Goal: Task Accomplishment & Management: Use online tool/utility

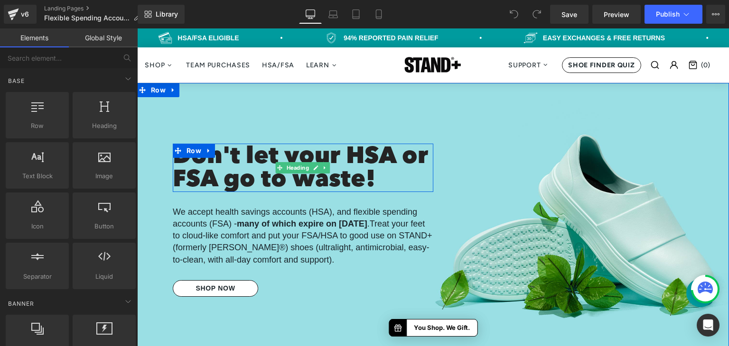
click at [345, 171] on h1 "Don't let your HSA or FSA go to waste!" at bounding box center [303, 169] width 260 height 46
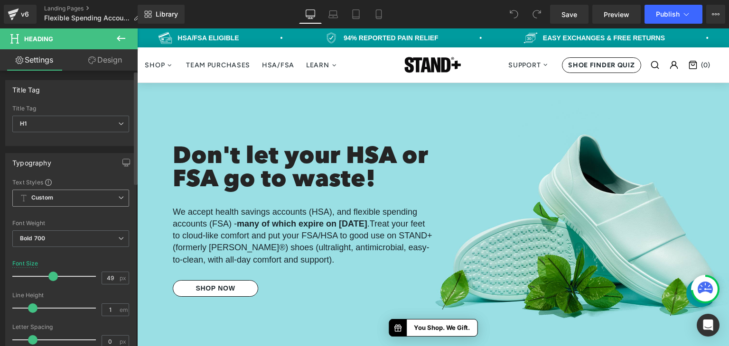
click at [103, 198] on span "Custom Setup Global Style" at bounding box center [70, 198] width 117 height 17
click at [9, 203] on div "Text Styles Custom Custom Setup Global Style Custom Setup Global Style Thin 100…" at bounding box center [71, 324] width 130 height 293
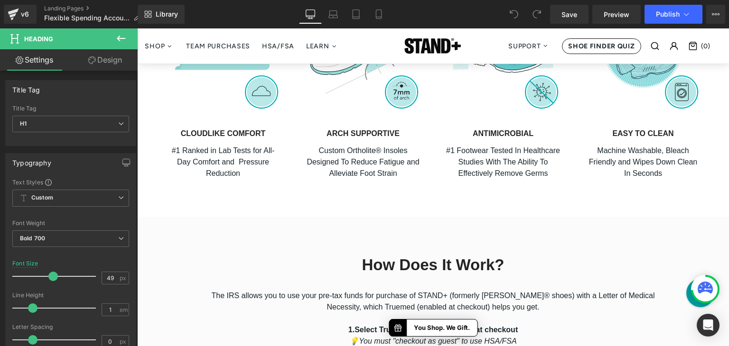
scroll to position [664, 0]
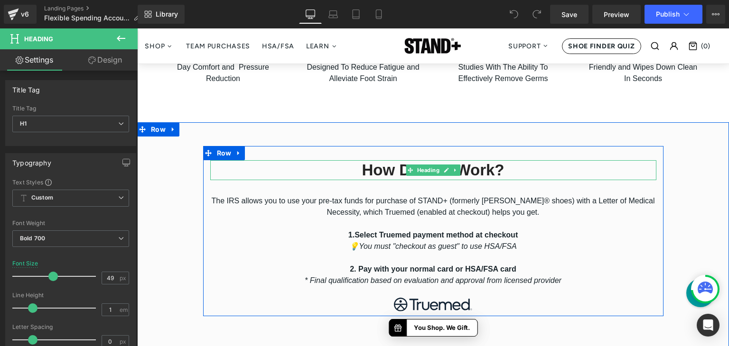
click at [370, 170] on h2 "How Does It Work?" at bounding box center [433, 170] width 446 height 20
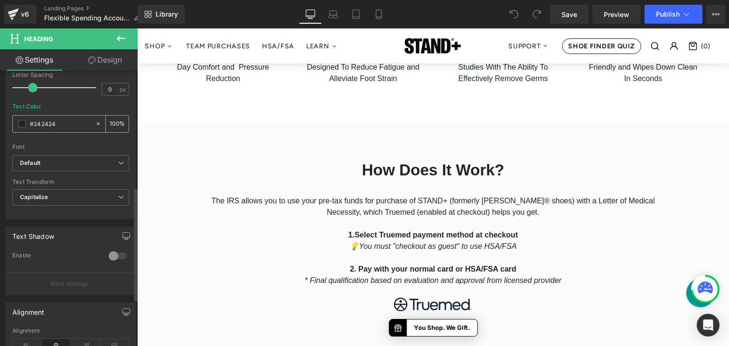
scroll to position [285, 0]
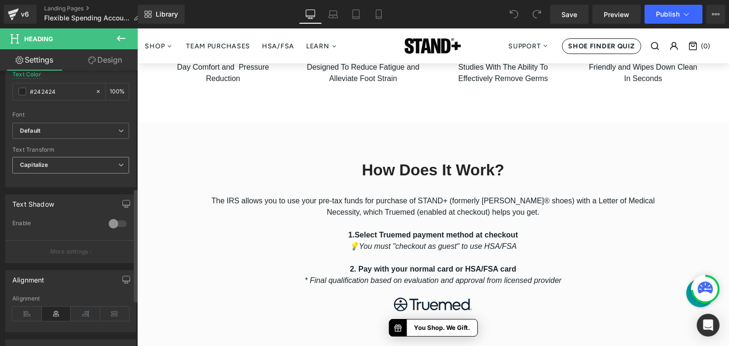
click at [81, 166] on span "Capitalize" at bounding box center [70, 165] width 117 height 17
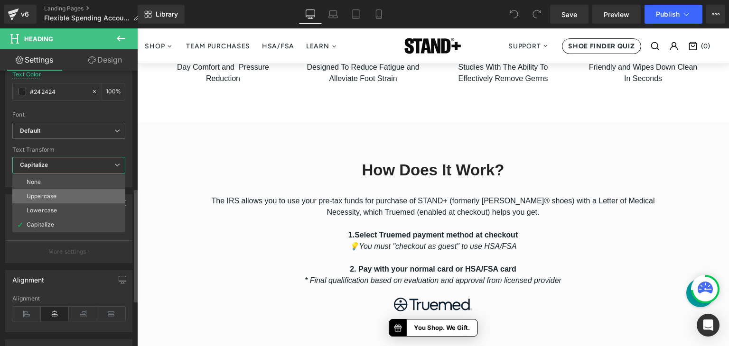
click at [76, 196] on li "Uppercase" at bounding box center [68, 196] width 113 height 14
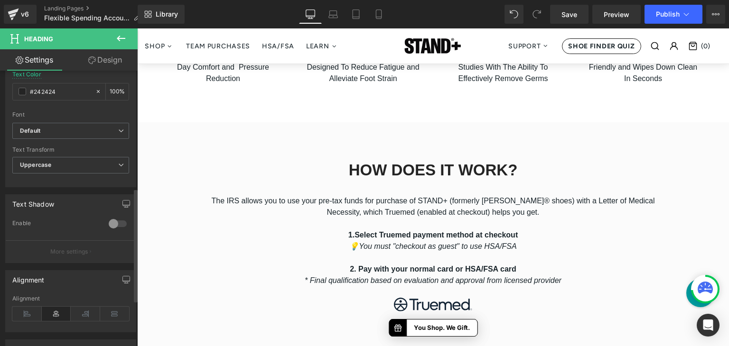
click at [11, 187] on div "Text Shadow 0 Enable #333333 Shadow Color #333333 100 % More settings" at bounding box center [71, 225] width 142 height 76
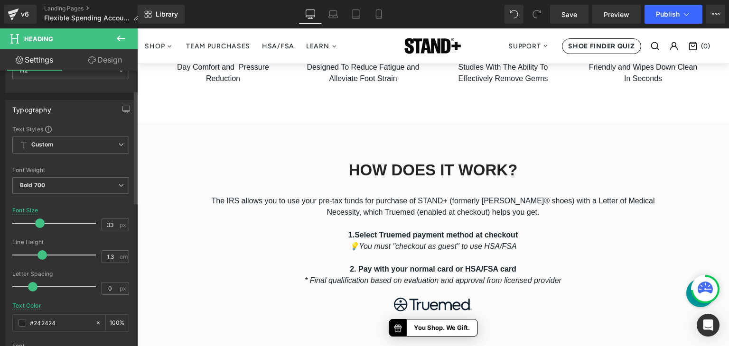
scroll to position [47, 0]
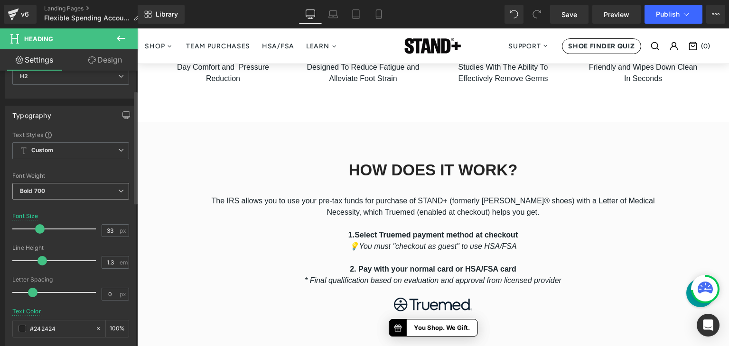
click at [74, 186] on span "Bold 700" at bounding box center [70, 191] width 117 height 17
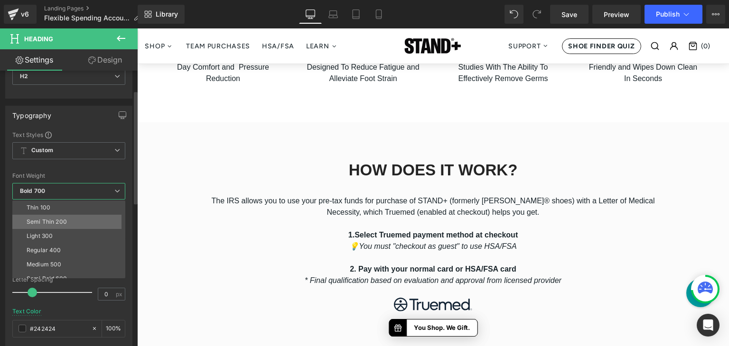
scroll to position [79, 0]
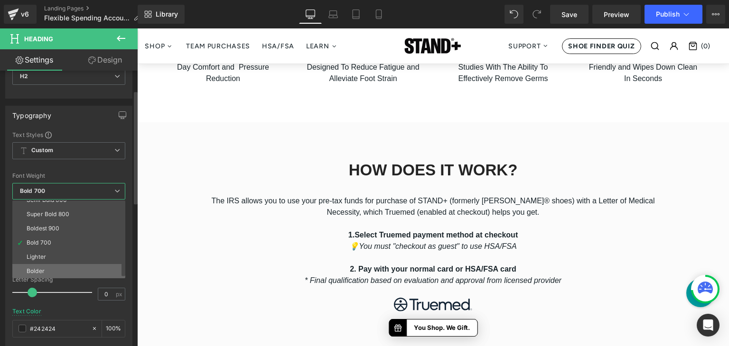
click at [63, 271] on li "Bolder" at bounding box center [70, 271] width 117 height 14
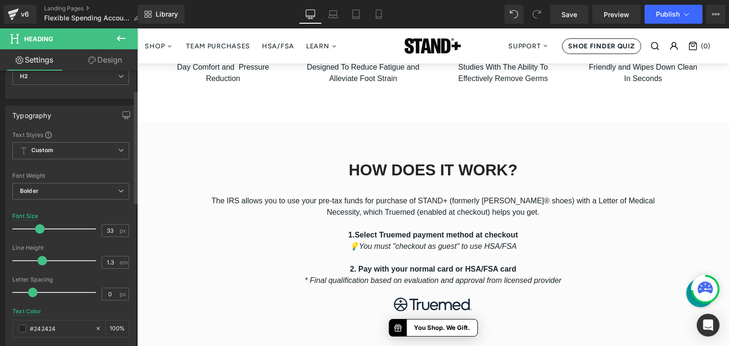
click at [3, 206] on div "Typography Text Styles Custom Custom Setup Global Style Custom Setup Global Sty…" at bounding box center [71, 262] width 142 height 326
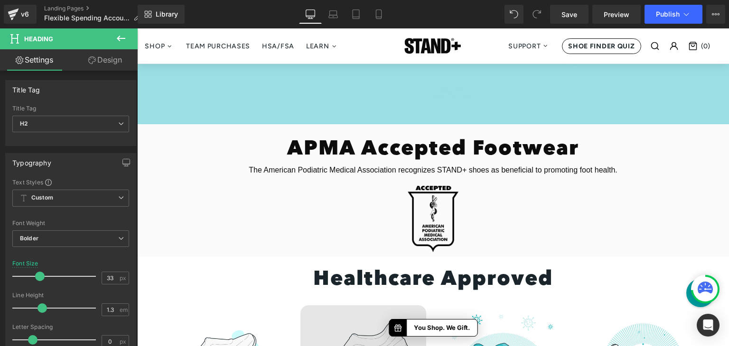
scroll to position [237, 0]
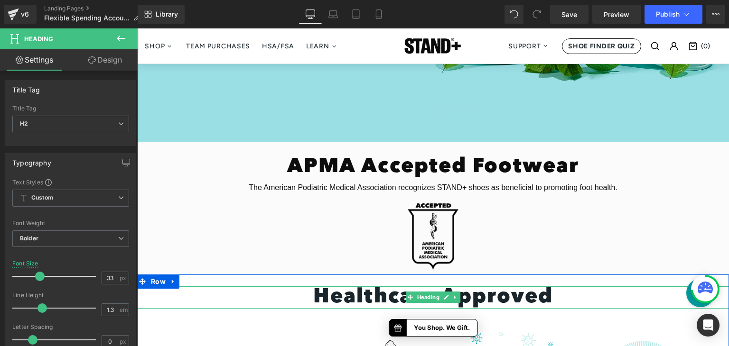
click at [349, 300] on strong "Healthcare Approved" at bounding box center [433, 297] width 240 height 20
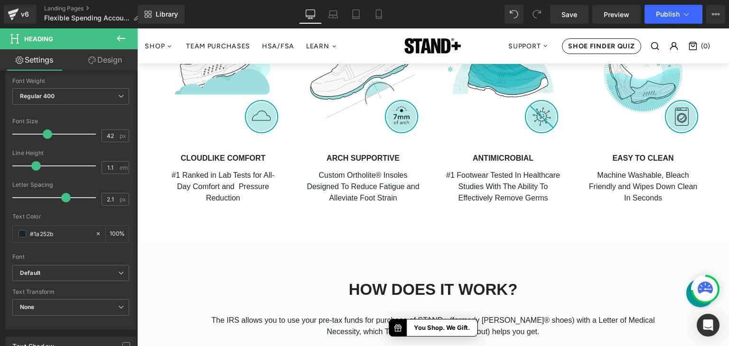
scroll to position [617, 0]
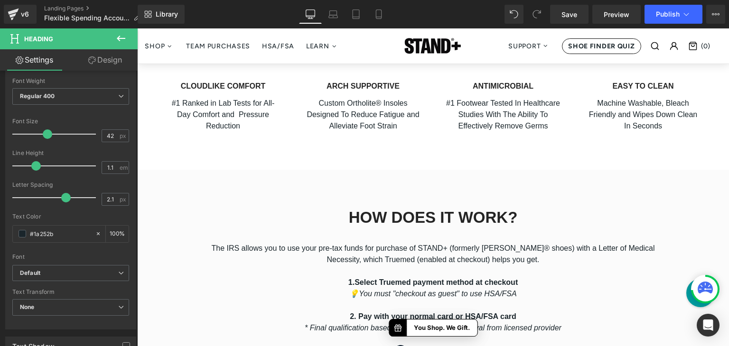
click at [357, 219] on h2 "How Does It Work?" at bounding box center [433, 218] width 446 height 20
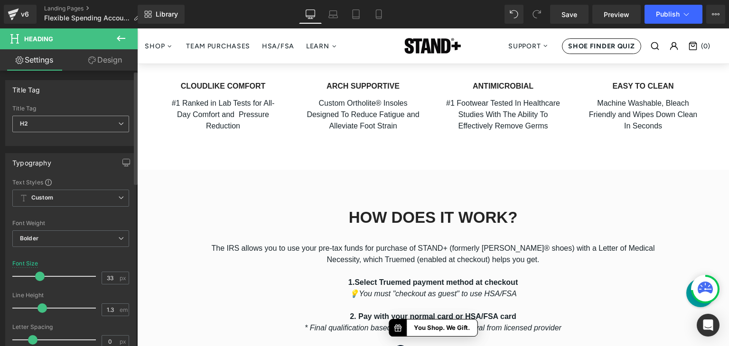
click at [100, 127] on span "H2" at bounding box center [70, 124] width 117 height 17
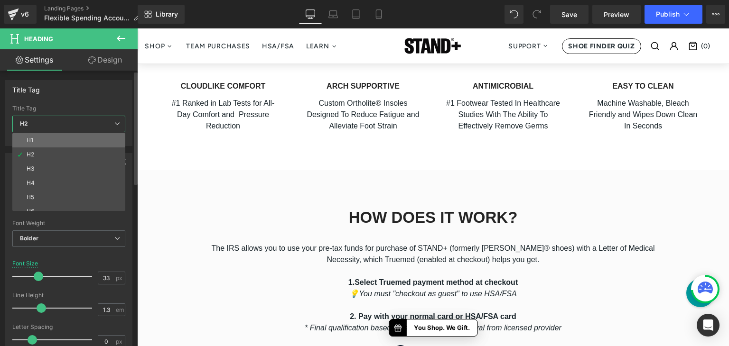
click at [90, 143] on li "H1" at bounding box center [70, 140] width 117 height 14
type input "24"
type input "1.4"
type input "2.4"
type input "#1b100e"
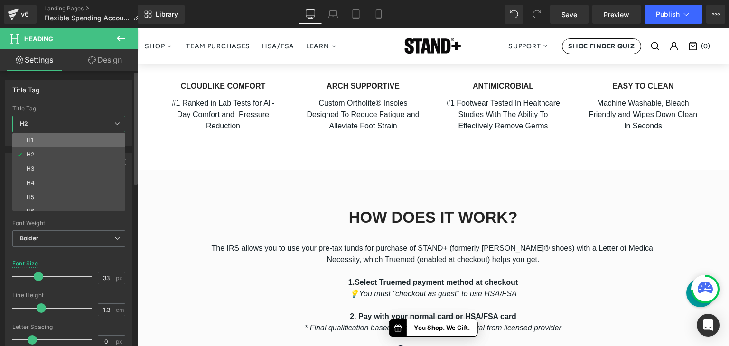
type input "100"
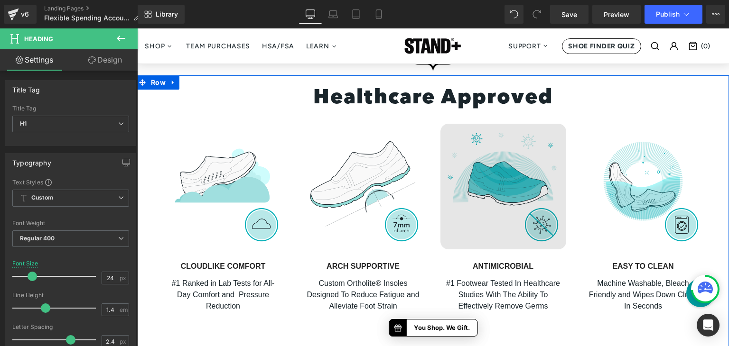
scroll to position [379, 0]
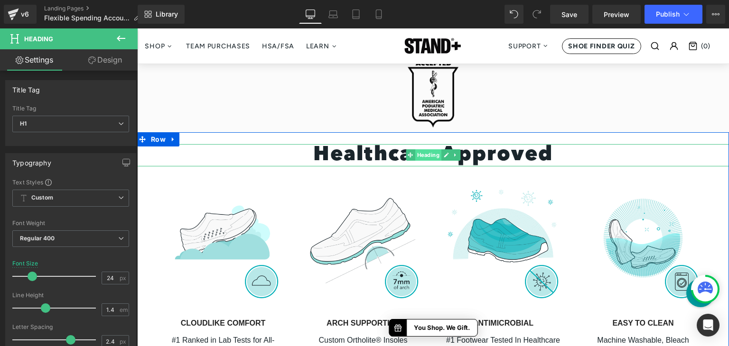
click at [433, 154] on span "Heading" at bounding box center [428, 154] width 26 height 11
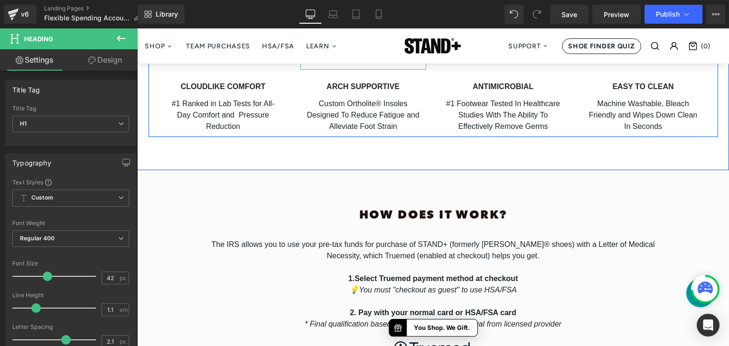
scroll to position [617, 0]
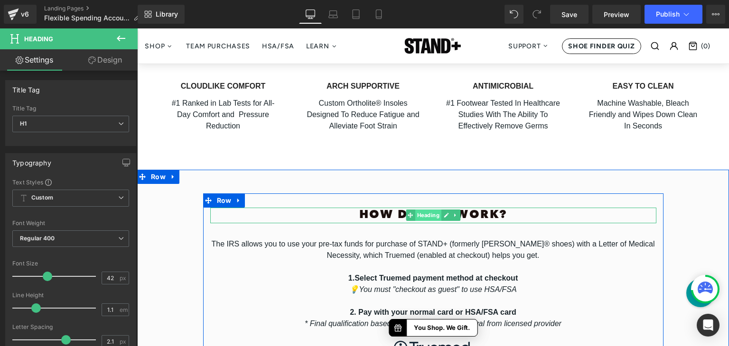
click at [417, 219] on span "Heading" at bounding box center [428, 215] width 26 height 11
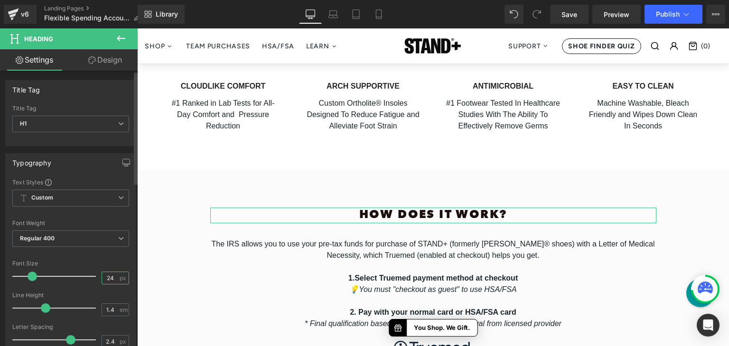
click at [109, 277] on input "24" at bounding box center [110, 278] width 17 height 12
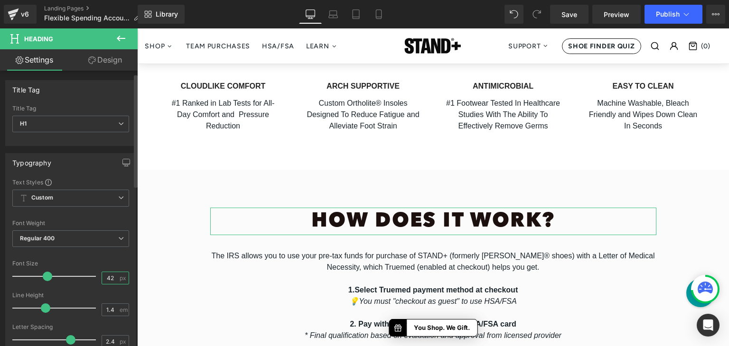
scroll to position [47, 0]
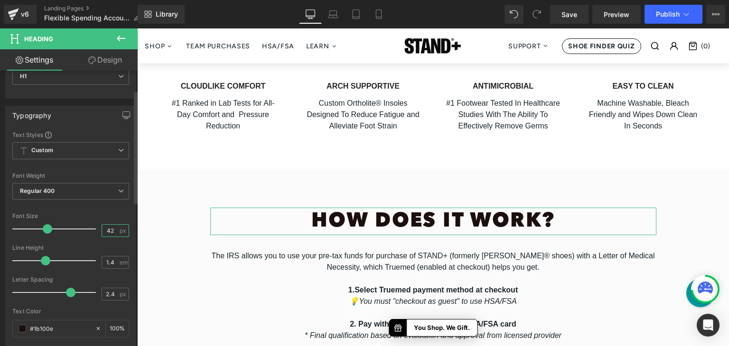
type input "42"
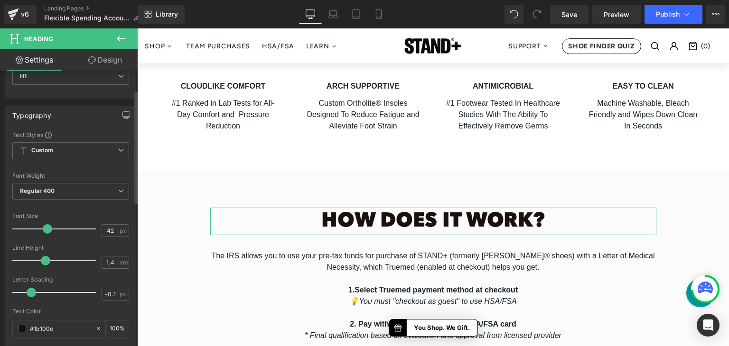
type input "0"
drag, startPoint x: 69, startPoint y: 291, endPoint x: 32, endPoint y: 294, distance: 36.6
click at [32, 294] on span at bounding box center [32, 292] width 9 height 9
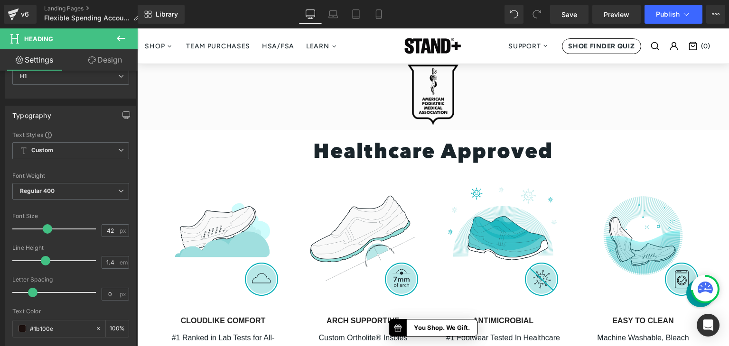
scroll to position [379, 0]
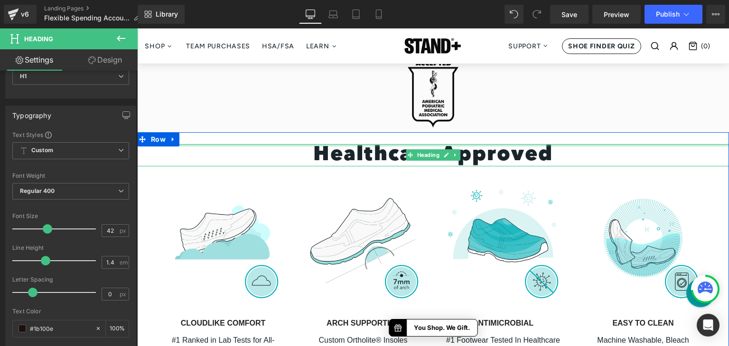
click at [449, 145] on div at bounding box center [433, 145] width 592 height 2
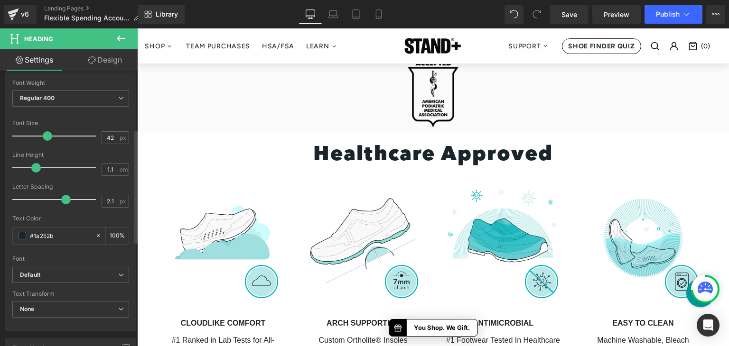
scroll to position [142, 0]
click at [108, 200] on input "2.1" at bounding box center [110, 200] width 17 height 12
type input "0"
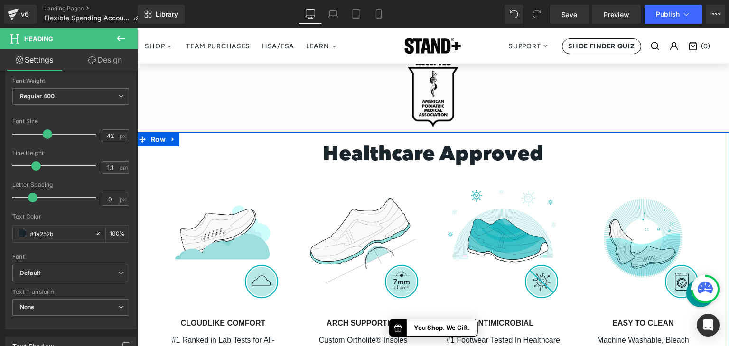
click at [143, 219] on div "Healthcare Approved Heading Image CLOUDLIKE COMFORT Heading #1 Ranked in Lab Te…" at bounding box center [433, 258] width 592 height 229
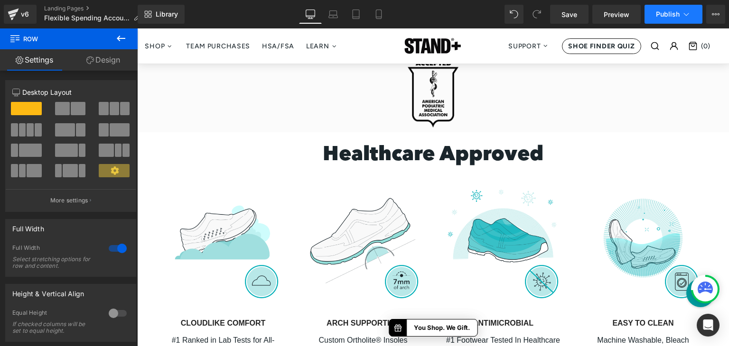
click at [661, 17] on span "Publish" at bounding box center [668, 14] width 24 height 8
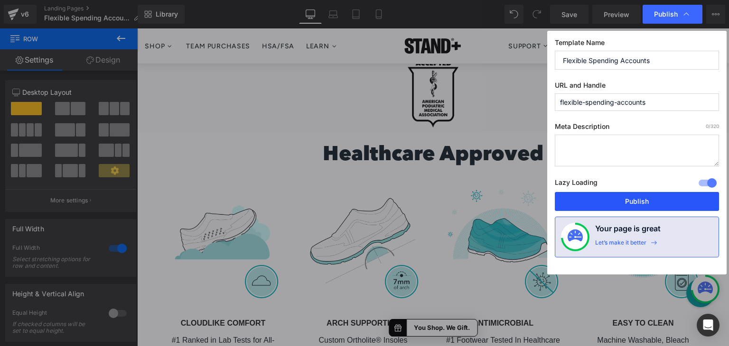
click at [619, 200] on button "Publish" at bounding box center [637, 201] width 164 height 19
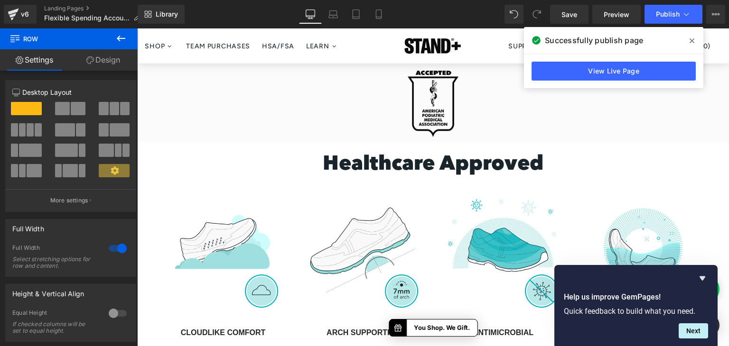
scroll to position [332, 0]
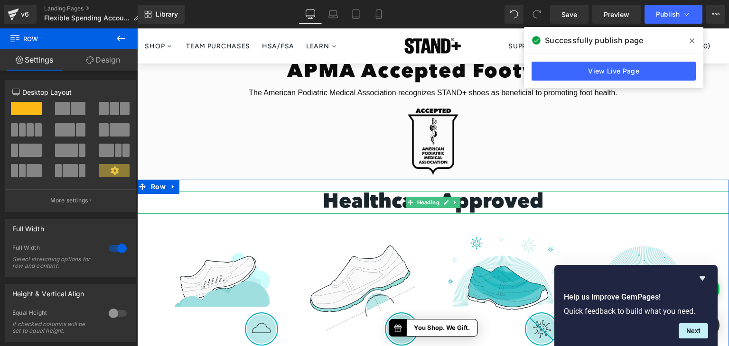
click at [357, 203] on strong "Healthcare Approved" at bounding box center [433, 203] width 221 height 20
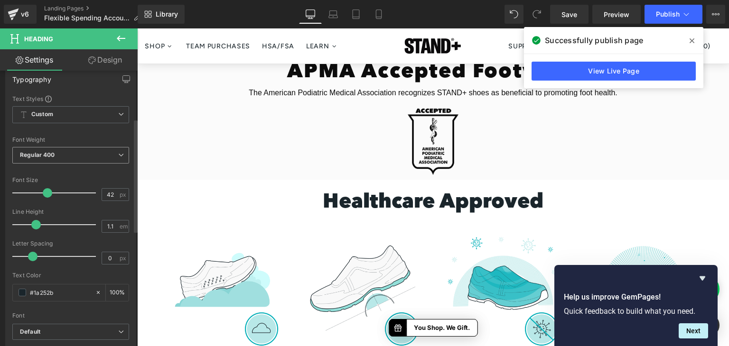
scroll to position [142, 0]
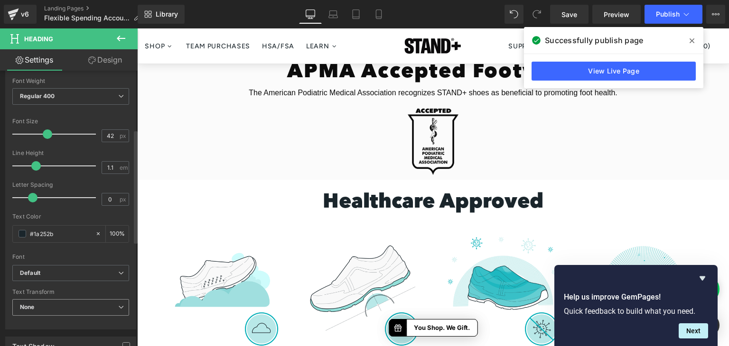
click at [73, 305] on span "None" at bounding box center [70, 307] width 117 height 17
click at [74, 333] on li "Uppercase" at bounding box center [68, 339] width 113 height 14
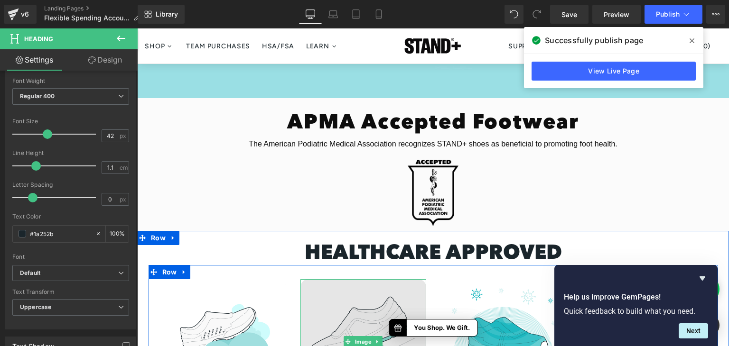
scroll to position [237, 0]
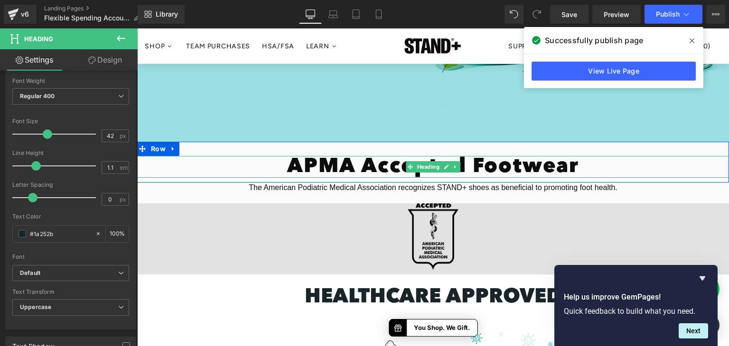
click at [330, 173] on h1 "APMA Accepted Footwear" at bounding box center [433, 167] width 592 height 22
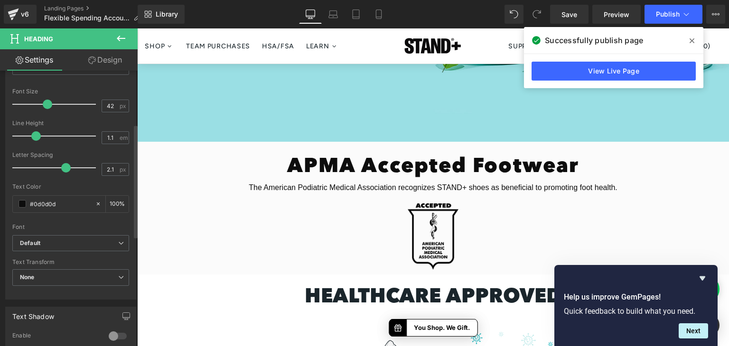
scroll to position [190, 0]
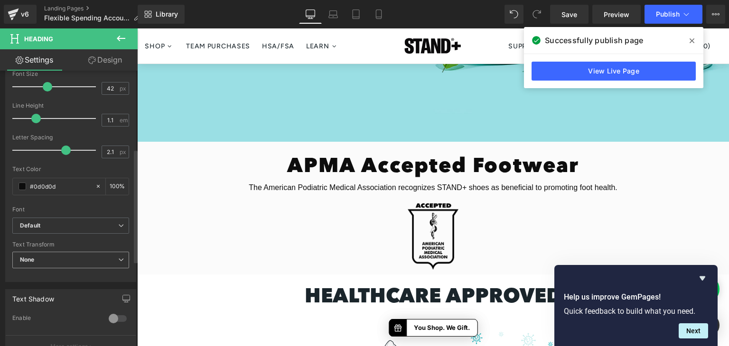
click at [81, 260] on span "None" at bounding box center [70, 260] width 117 height 17
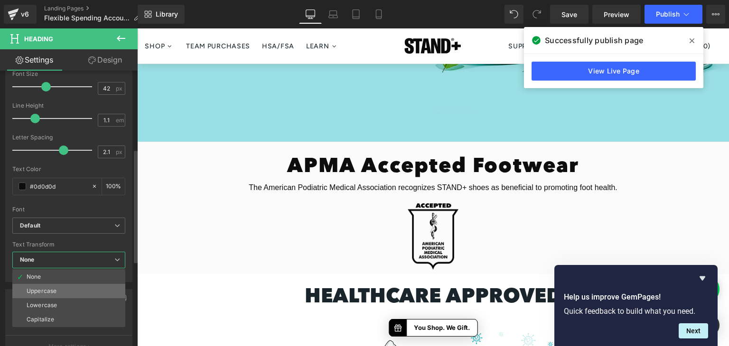
click at [83, 295] on li "Uppercase" at bounding box center [68, 291] width 113 height 14
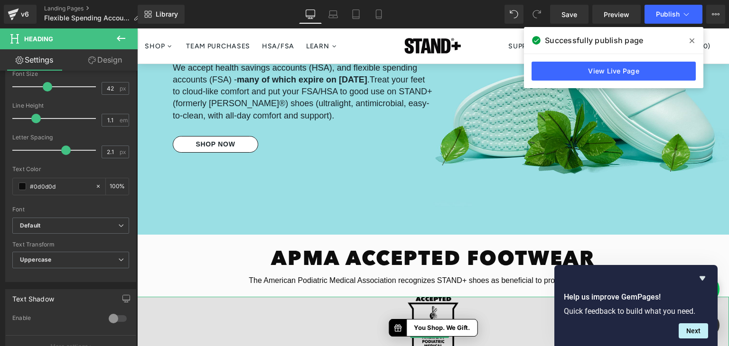
scroll to position [142, 0]
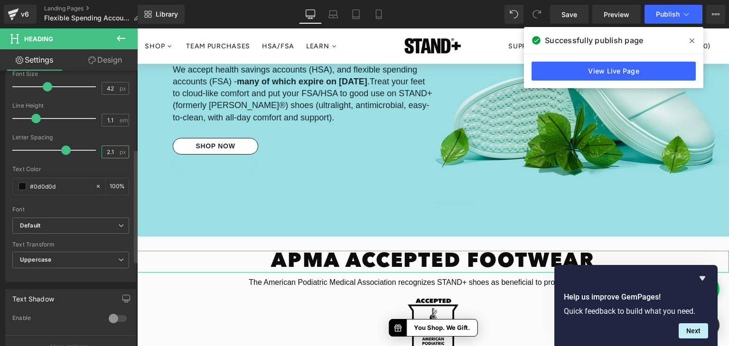
click at [103, 149] on input "2.1" at bounding box center [110, 152] width 17 height 12
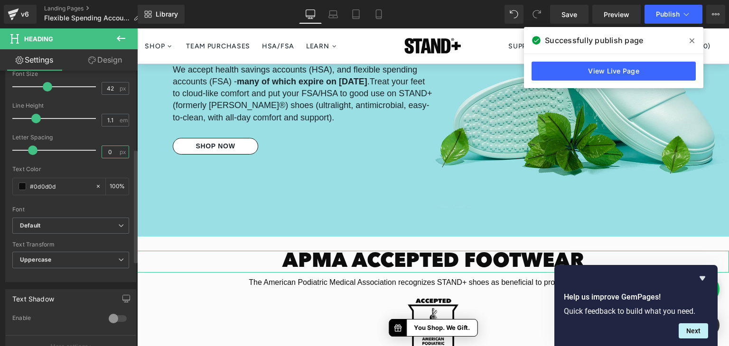
type input "0"
click at [57, 166] on div "Text Color" at bounding box center [70, 169] width 117 height 7
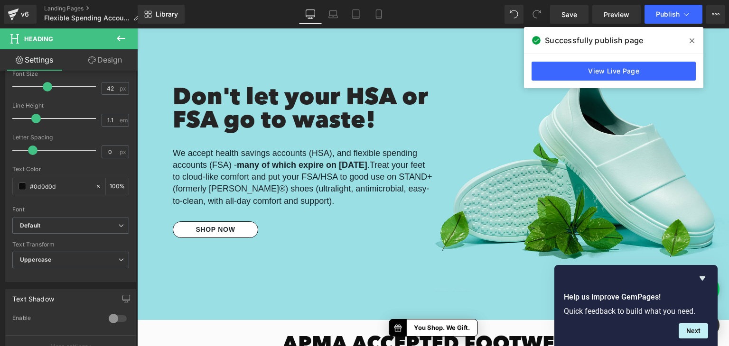
scroll to position [0, 0]
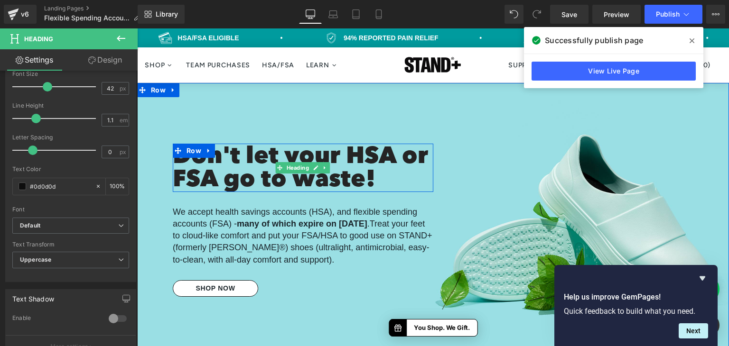
click at [311, 176] on h1 "Don't let your HSA or FSA go to waste!" at bounding box center [303, 169] width 260 height 46
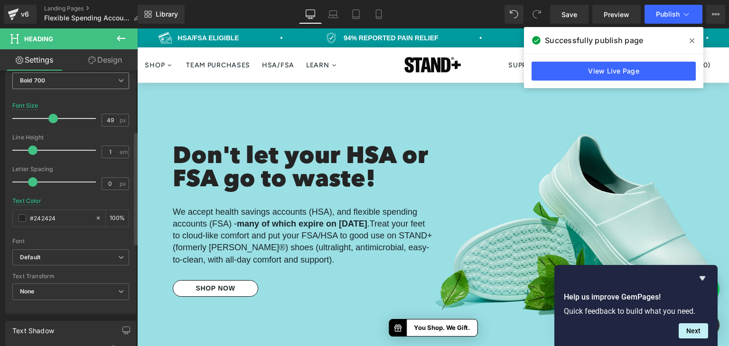
scroll to position [237, 0]
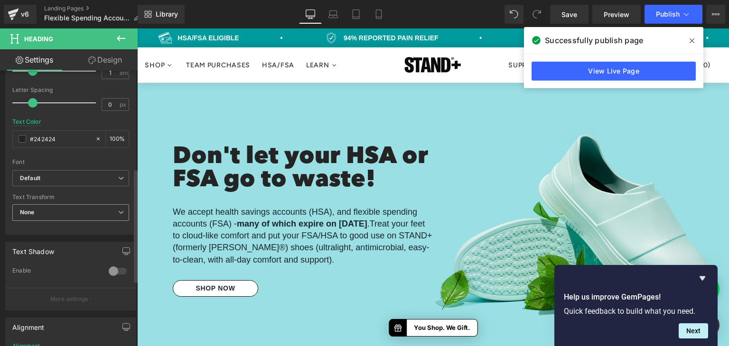
click at [78, 213] on span "None" at bounding box center [70, 212] width 117 height 17
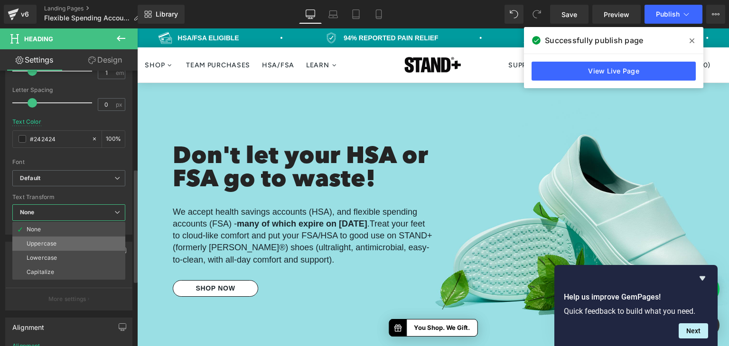
click at [82, 243] on li "Uppercase" at bounding box center [68, 244] width 113 height 14
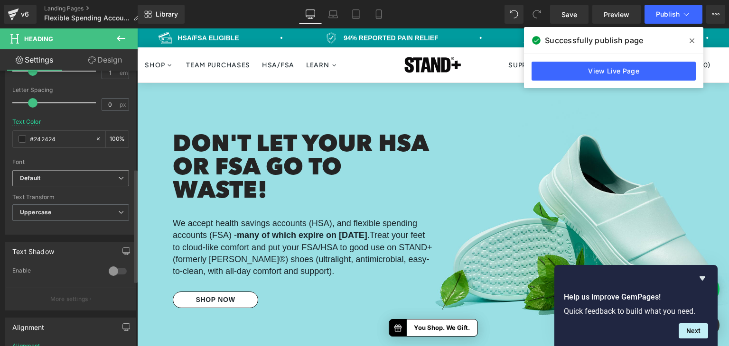
scroll to position [142, 0]
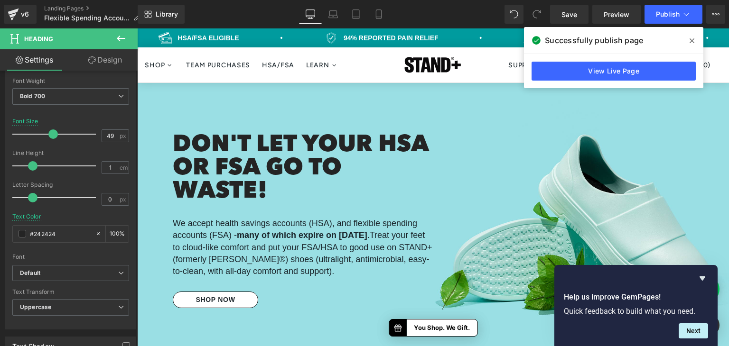
click at [694, 42] on span at bounding box center [691, 40] width 15 height 15
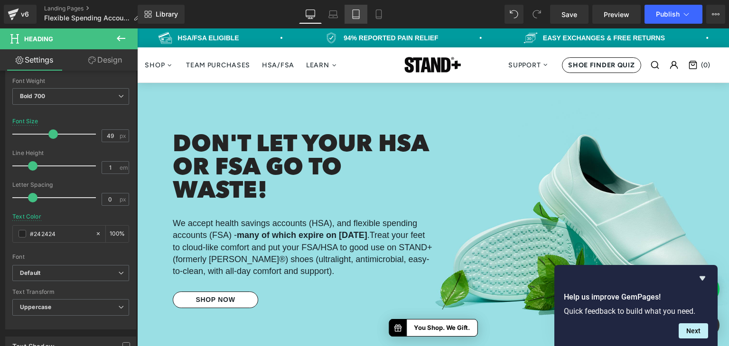
click at [352, 18] on icon at bounding box center [355, 14] width 7 height 9
type input "42"
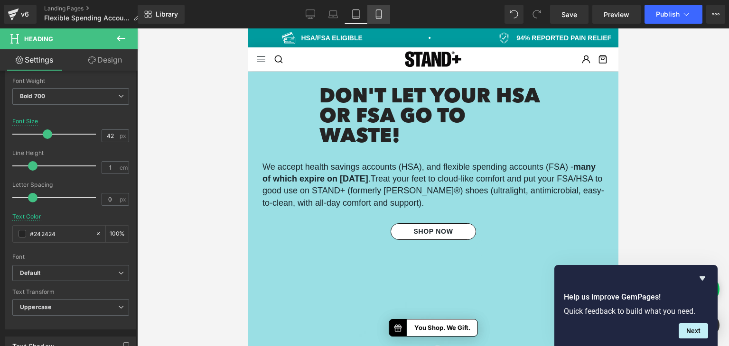
click at [375, 18] on icon at bounding box center [378, 13] width 9 height 9
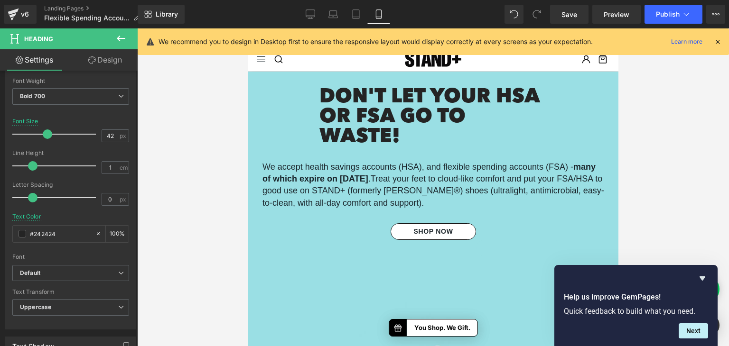
type input "100"
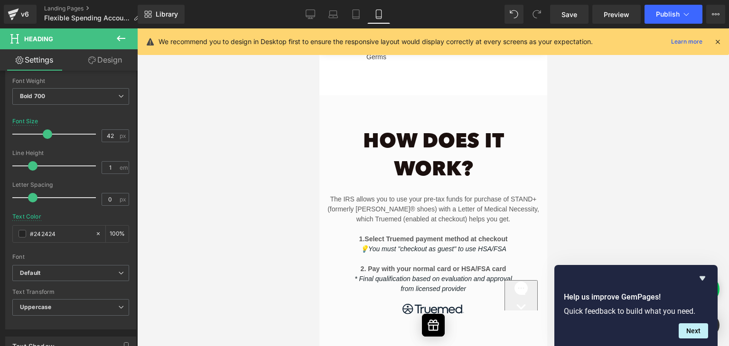
scroll to position [1044, 0]
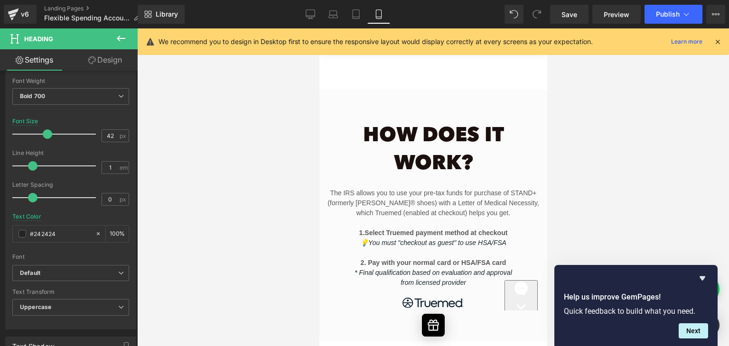
click at [421, 143] on h1 "How Does It Work?" at bounding box center [432, 150] width 213 height 56
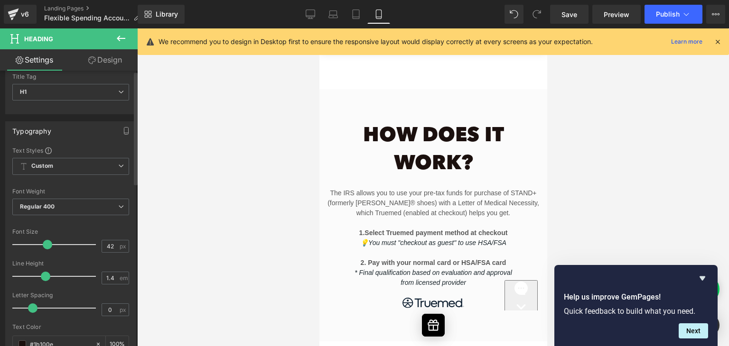
scroll to position [47, 0]
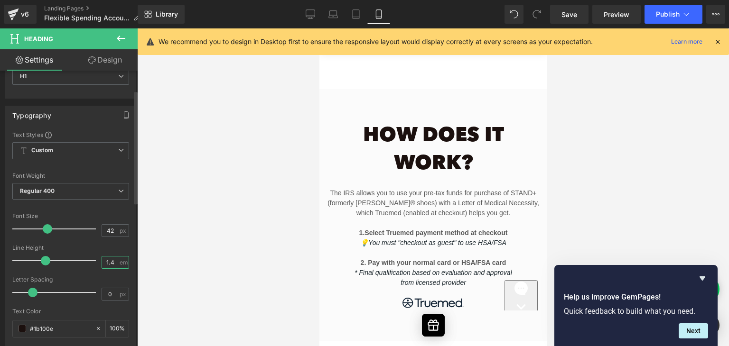
click at [106, 262] on input "1.4" at bounding box center [110, 263] width 17 height 12
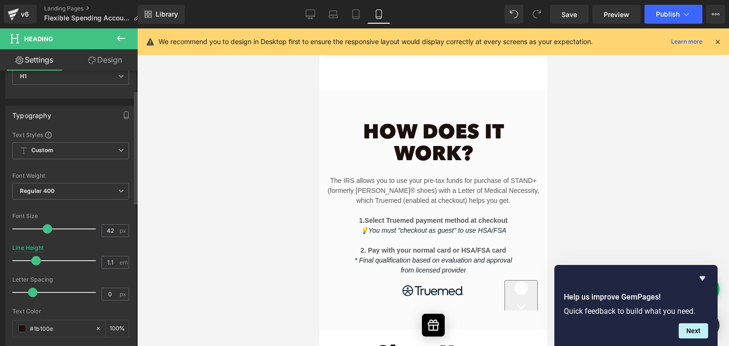
click at [82, 249] on div "Line Height 1.1 em" at bounding box center [70, 261] width 117 height 32
click at [657, 18] on button "Publish" at bounding box center [673, 14] width 58 height 19
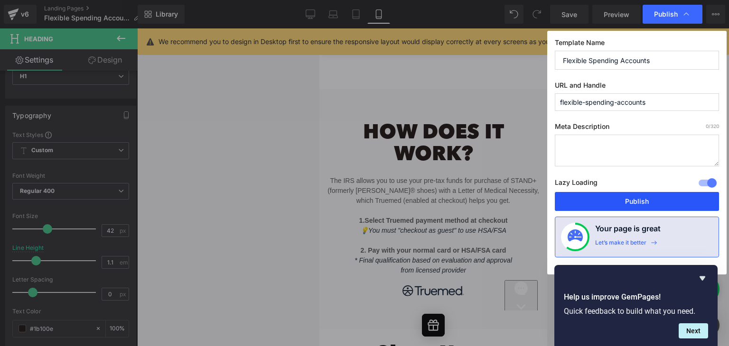
click at [601, 199] on button "Publish" at bounding box center [637, 201] width 164 height 19
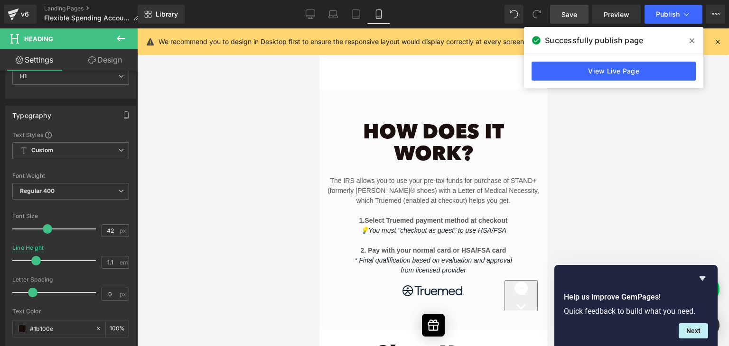
click at [574, 12] on span "Save" at bounding box center [569, 14] width 16 height 10
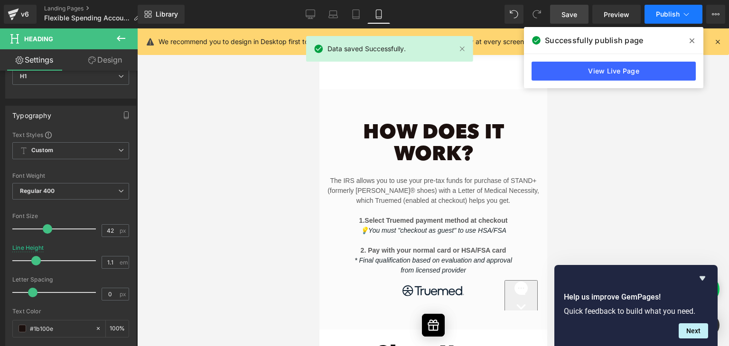
click at [661, 18] on span "Publish" at bounding box center [668, 14] width 24 height 8
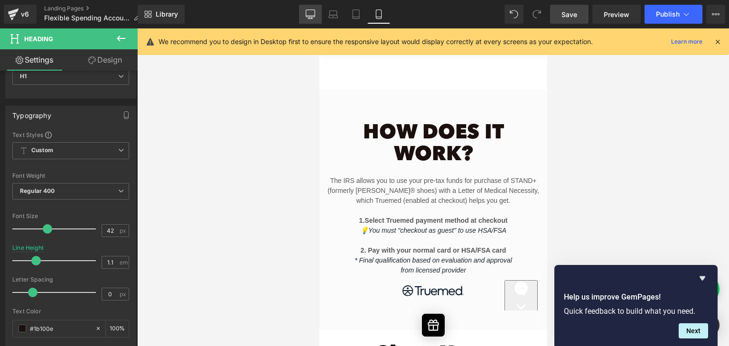
click at [310, 18] on icon at bounding box center [309, 13] width 9 height 9
type input "1.4"
type input "100"
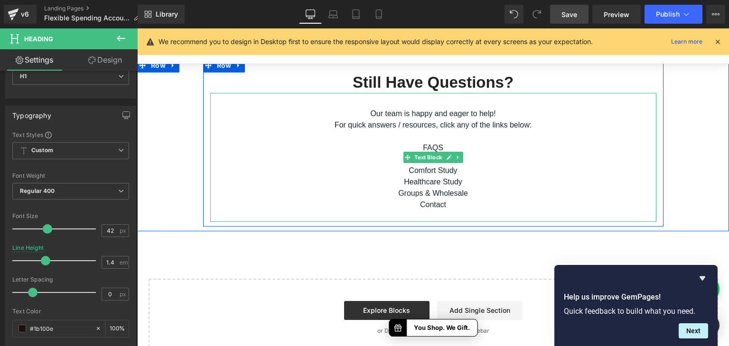
scroll to position [975, 0]
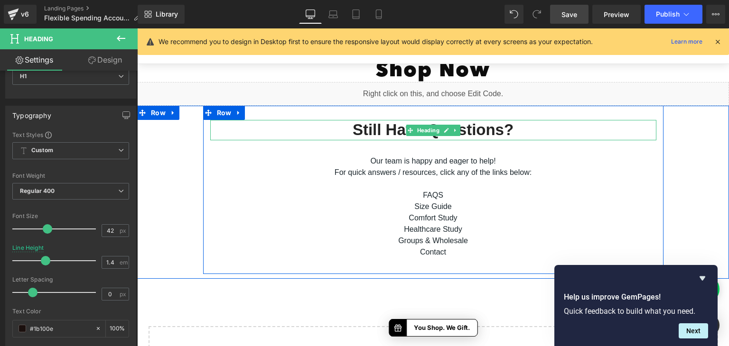
click at [368, 133] on h2 "Still Have Questions?" at bounding box center [433, 130] width 446 height 20
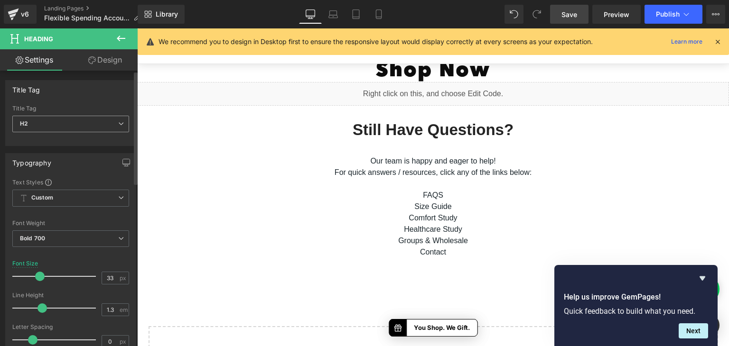
click at [93, 124] on span "H2" at bounding box center [70, 124] width 117 height 17
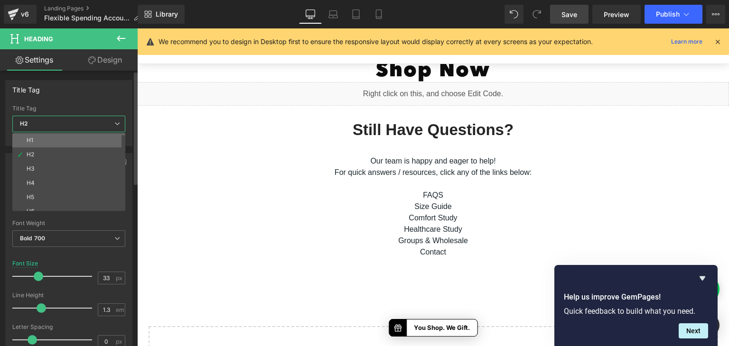
click at [89, 140] on li "H1" at bounding box center [70, 140] width 117 height 14
type input "24"
type input "1.4"
type input "2.4"
type input "#1b100e"
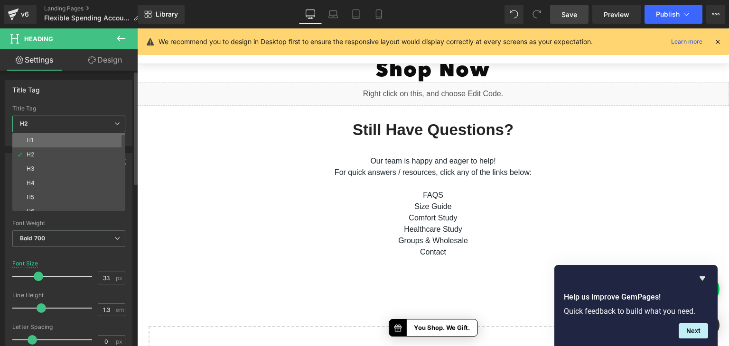
type input "100"
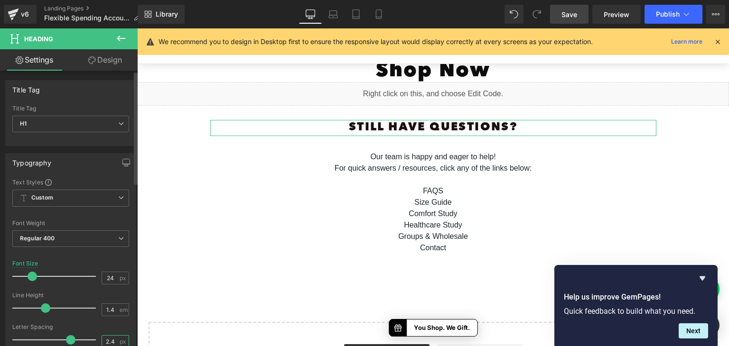
click at [106, 340] on input "2.4" at bounding box center [110, 342] width 17 height 12
type input "0"
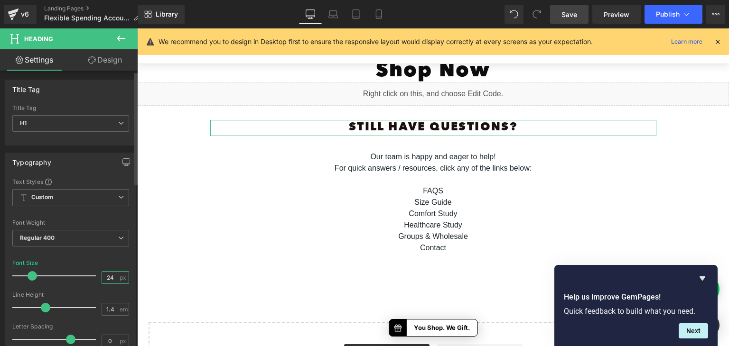
click at [105, 278] on input "24" at bounding box center [110, 278] width 17 height 12
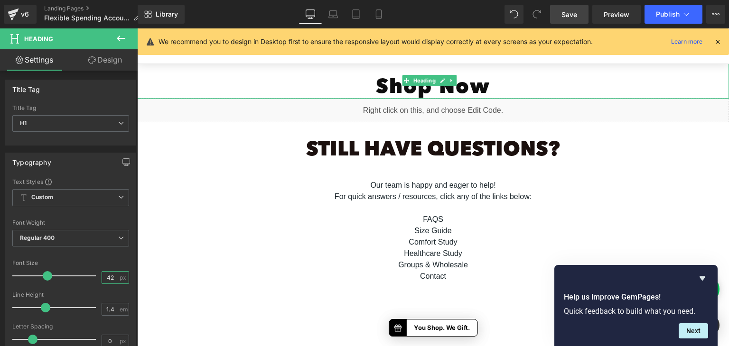
scroll to position [975, 0]
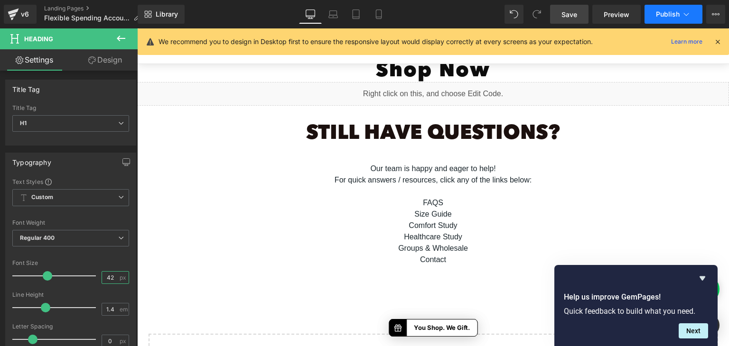
type input "42"
click at [661, 14] on span "Publish" at bounding box center [668, 14] width 24 height 8
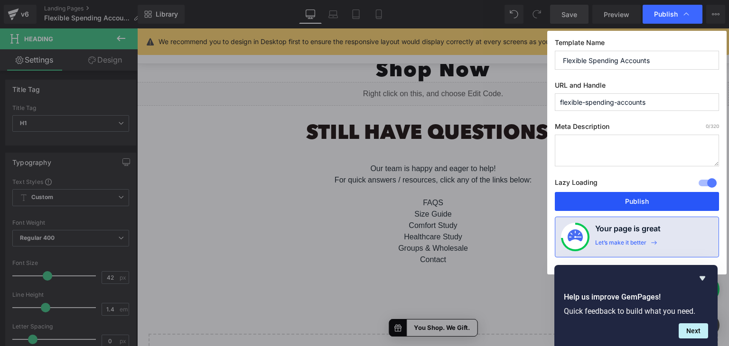
click at [621, 200] on button "Publish" at bounding box center [637, 201] width 164 height 19
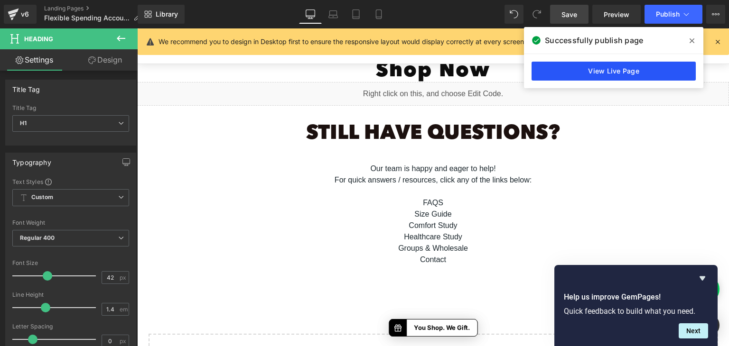
click at [613, 68] on link "View Live Page" at bounding box center [613, 71] width 164 height 19
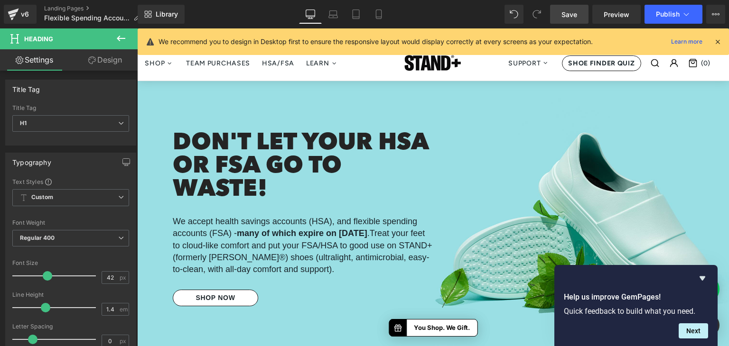
scroll to position [0, 0]
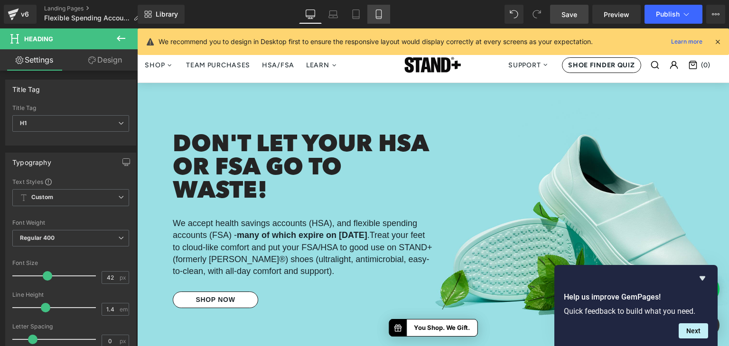
click at [381, 12] on icon at bounding box center [378, 14] width 5 height 9
type input "100"
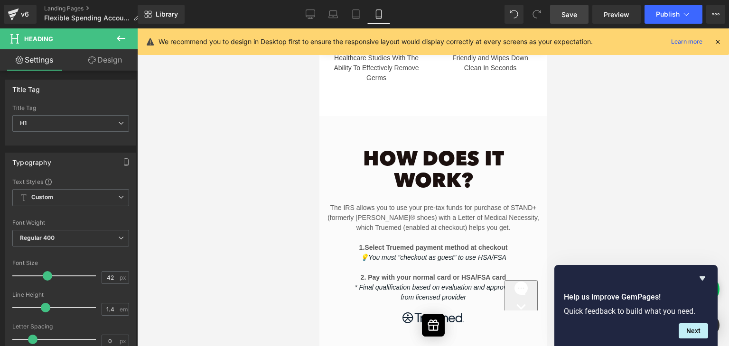
scroll to position [1038, 0]
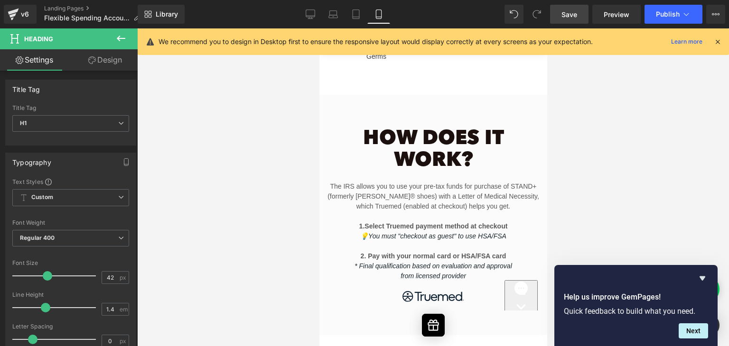
click at [405, 154] on div "How Does It Work? Heading" at bounding box center [432, 150] width 213 height 44
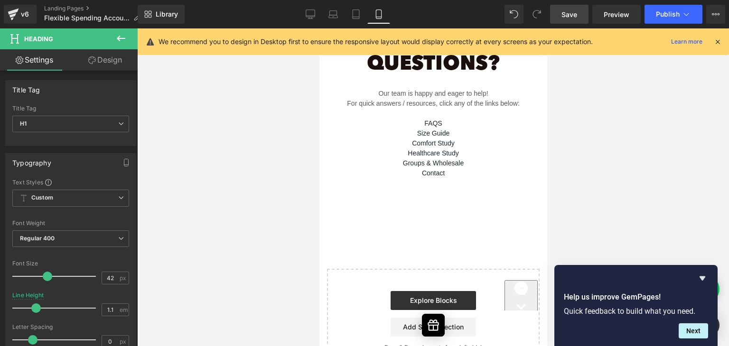
scroll to position [1322, 0]
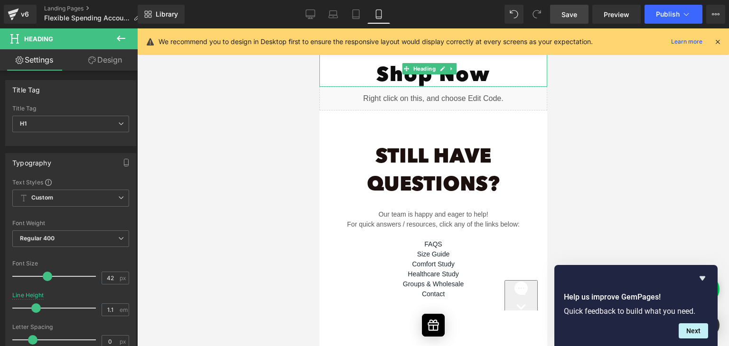
click at [468, 75] on h1 "Shop Now" at bounding box center [433, 76] width 228 height 22
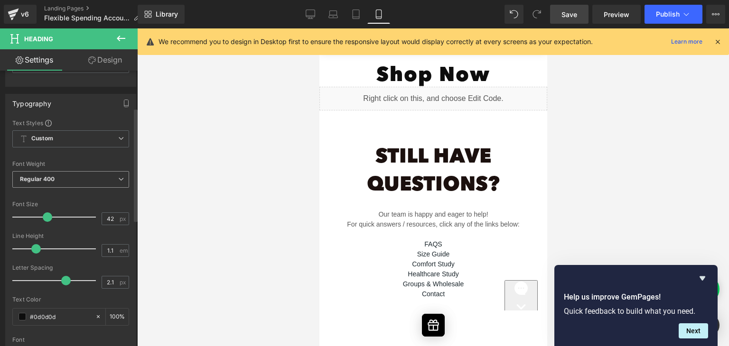
scroll to position [190, 0]
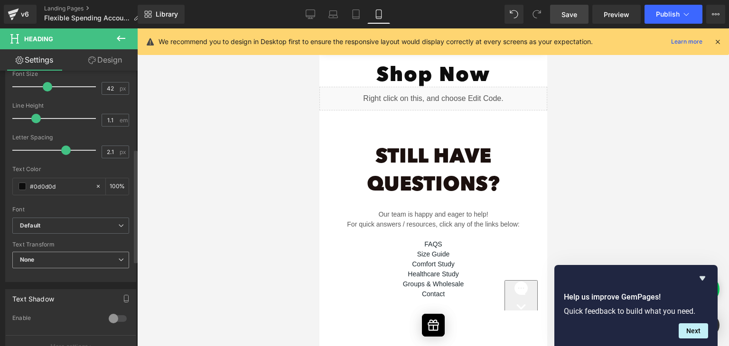
click at [93, 258] on span "None" at bounding box center [70, 260] width 117 height 17
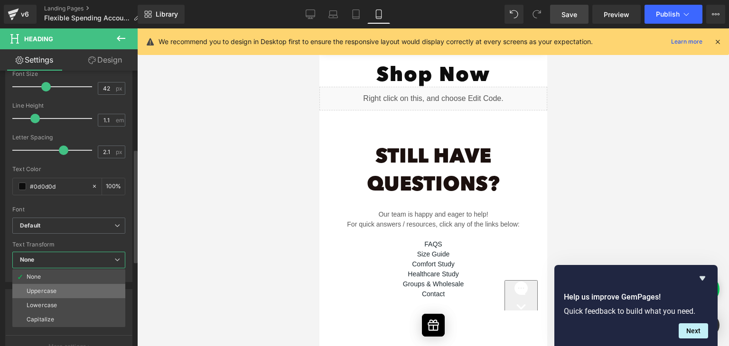
click at [92, 288] on li "Uppercase" at bounding box center [68, 291] width 113 height 14
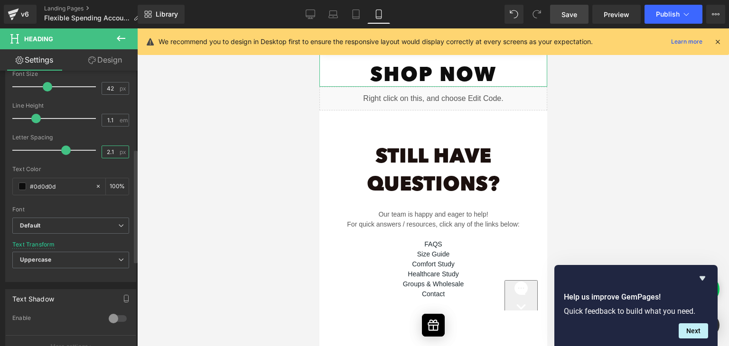
click at [105, 151] on input "2.1" at bounding box center [110, 152] width 17 height 12
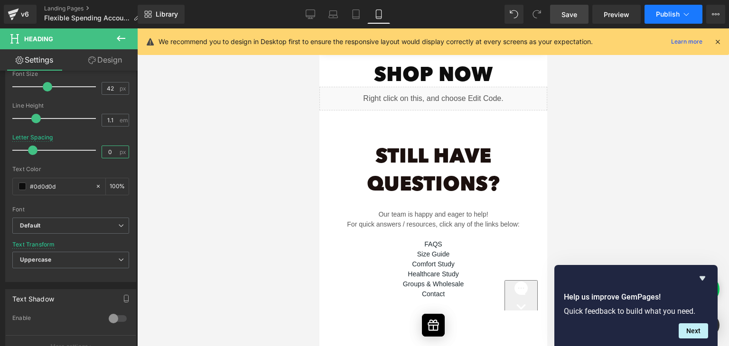
type input "0"
click at [672, 16] on span "Publish" at bounding box center [668, 14] width 24 height 8
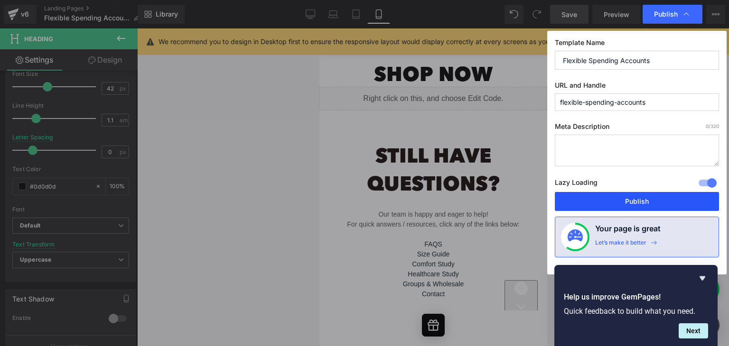
click at [611, 196] on button "Publish" at bounding box center [637, 201] width 164 height 19
